Goal: Check status: Check status

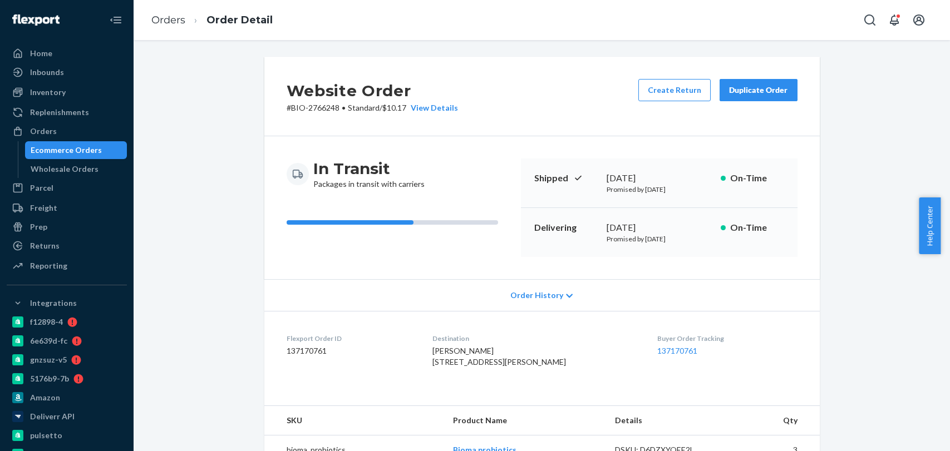
click at [165, 25] on link "Orders" at bounding box center [168, 20] width 34 height 12
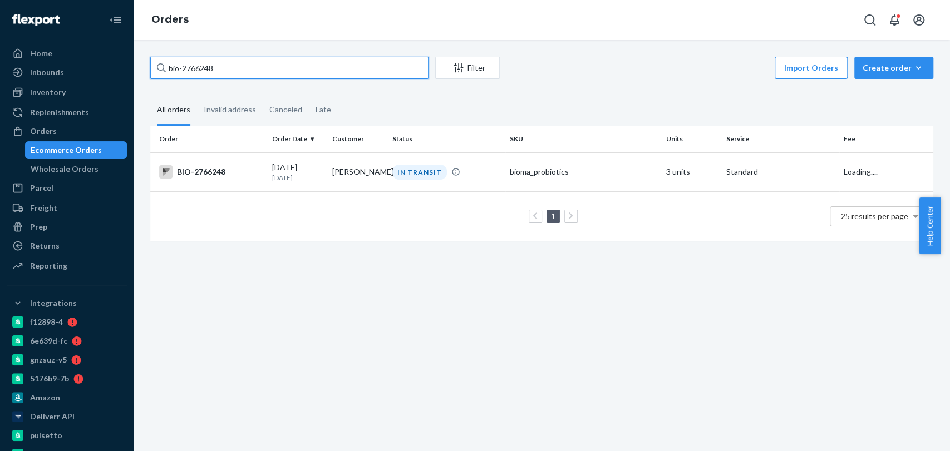
click at [204, 70] on input "bio-2766248" at bounding box center [289, 68] width 278 height 22
paste input "8017"
type input "bio-2768017"
click at [536, 192] on td "1 25 results per page" at bounding box center [541, 216] width 783 height 50
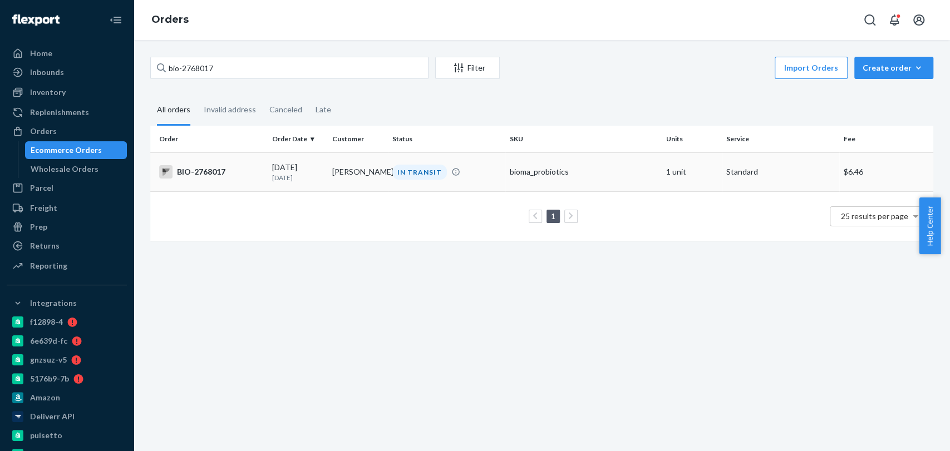
click at [606, 177] on div "bioma_probiotics" at bounding box center [583, 171] width 147 height 11
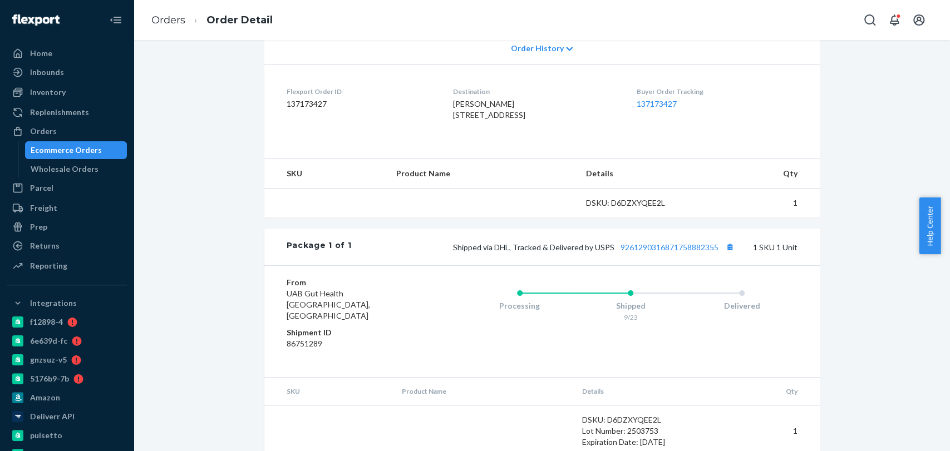
scroll to position [284, 0]
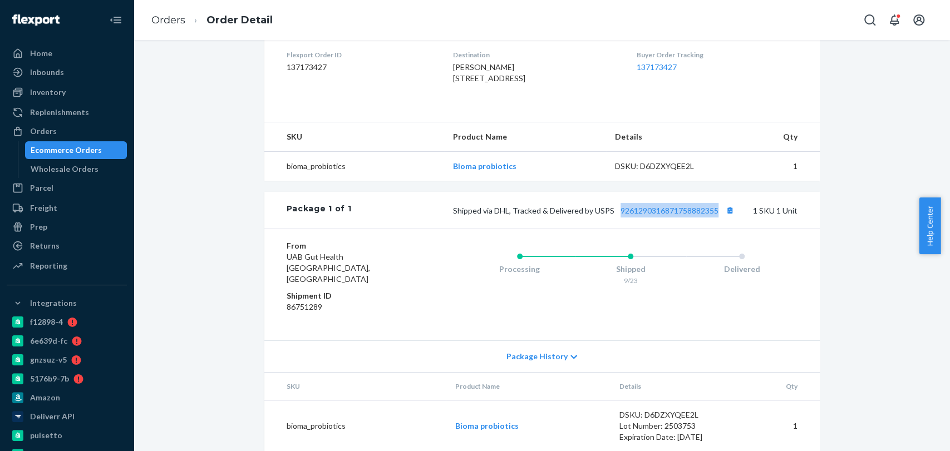
drag, startPoint x: 717, startPoint y: 240, endPoint x: 613, endPoint y: 245, distance: 104.7
click at [613, 229] on div "Package 1 of 1 Shipped via DHL, Tracked & Delivered by USPS 9261290316871758882…" at bounding box center [541, 210] width 555 height 37
copy link "9261290316871758882355"
click at [179, 24] on link "Orders" at bounding box center [168, 20] width 34 height 12
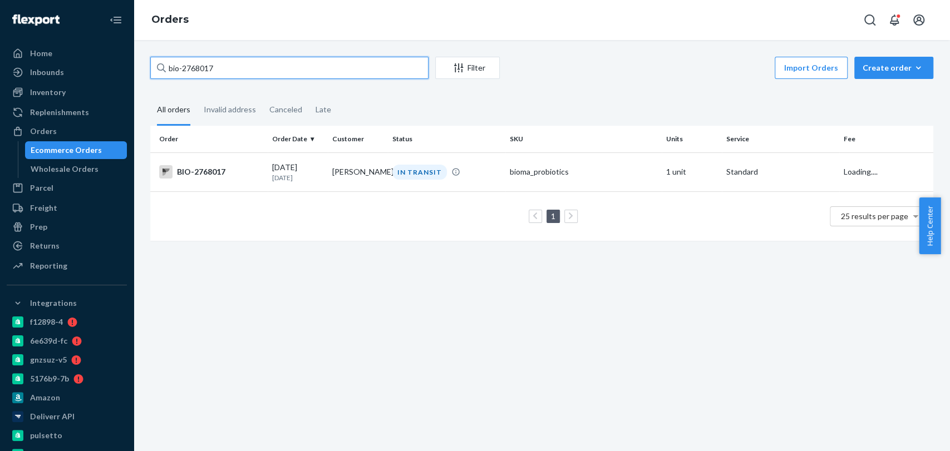
click at [223, 61] on input "bio-2768017" at bounding box center [289, 68] width 278 height 22
paste input "86291"
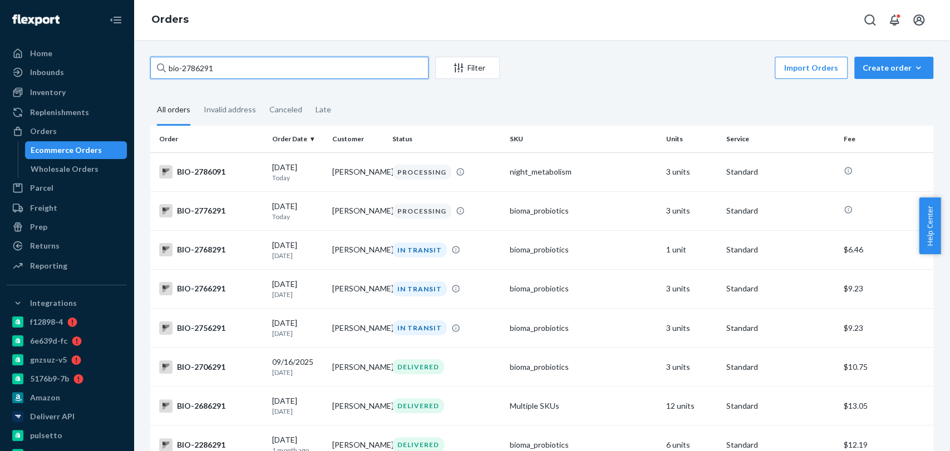
click at [182, 66] on input "bio-2786291" at bounding box center [289, 68] width 278 height 22
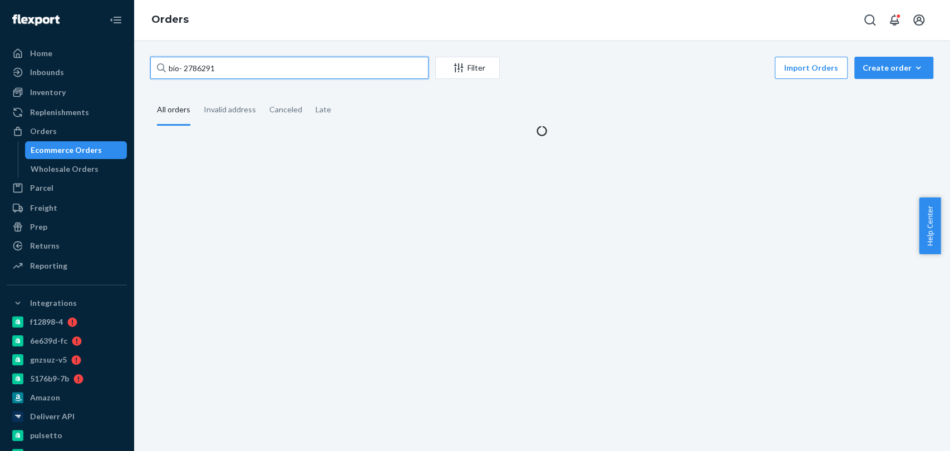
type input "bio- 2786291"
click at [265, 48] on div "bio- 2786291 Filter Import Orders Create order Ecommerce order Removal order Al…" at bounding box center [542, 245] width 816 height 411
